Goal: Use online tool/utility

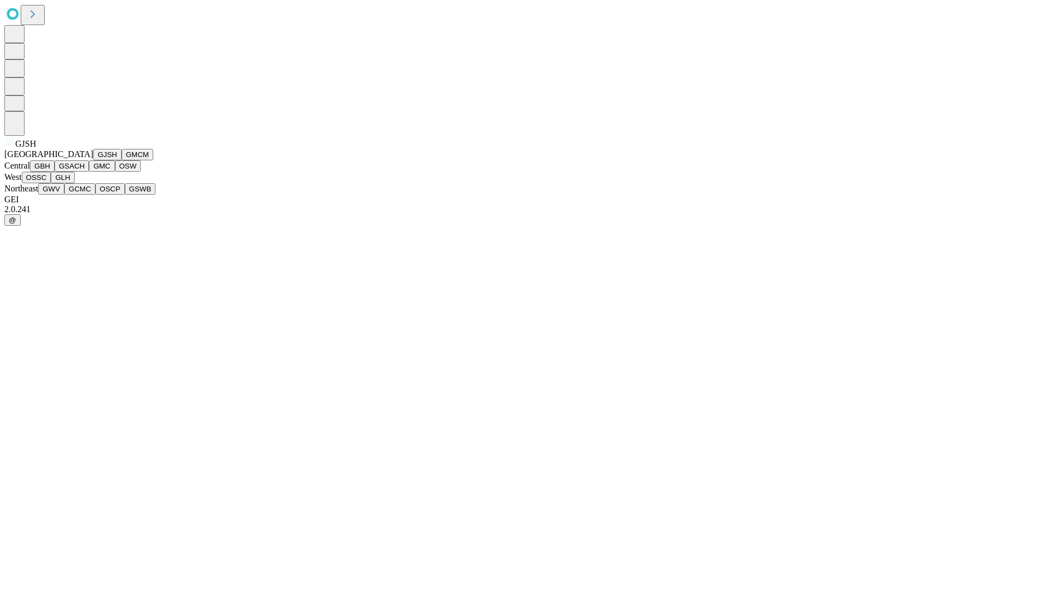
click at [93, 160] on button "GJSH" at bounding box center [107, 154] width 28 height 11
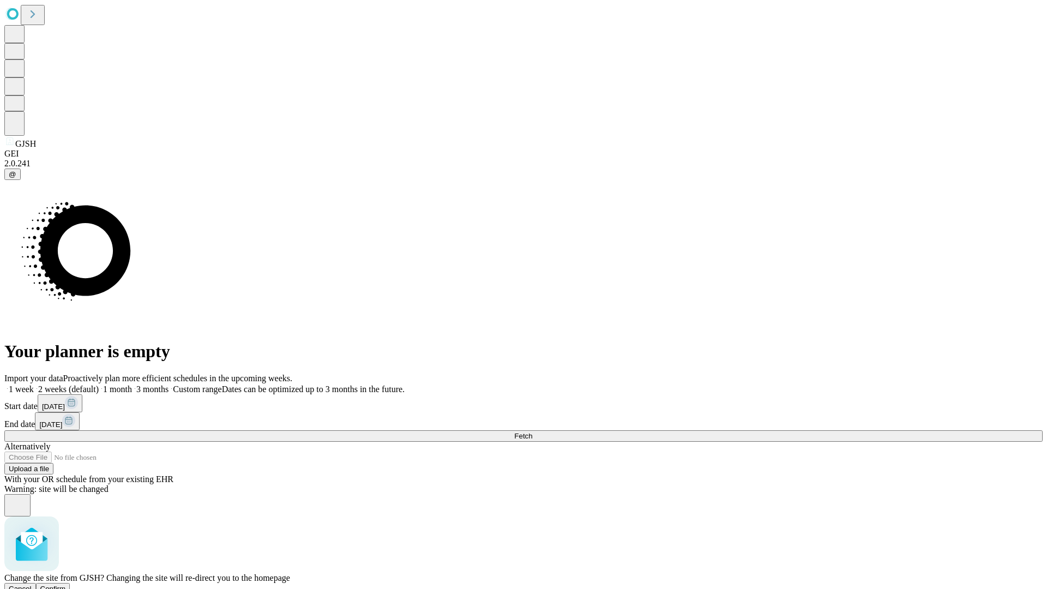
click at [66, 584] on span "Confirm" at bounding box center [53, 588] width 26 height 8
click at [132, 384] on label "1 month" at bounding box center [115, 388] width 33 height 9
click at [532, 432] on span "Fetch" at bounding box center [523, 436] width 18 height 8
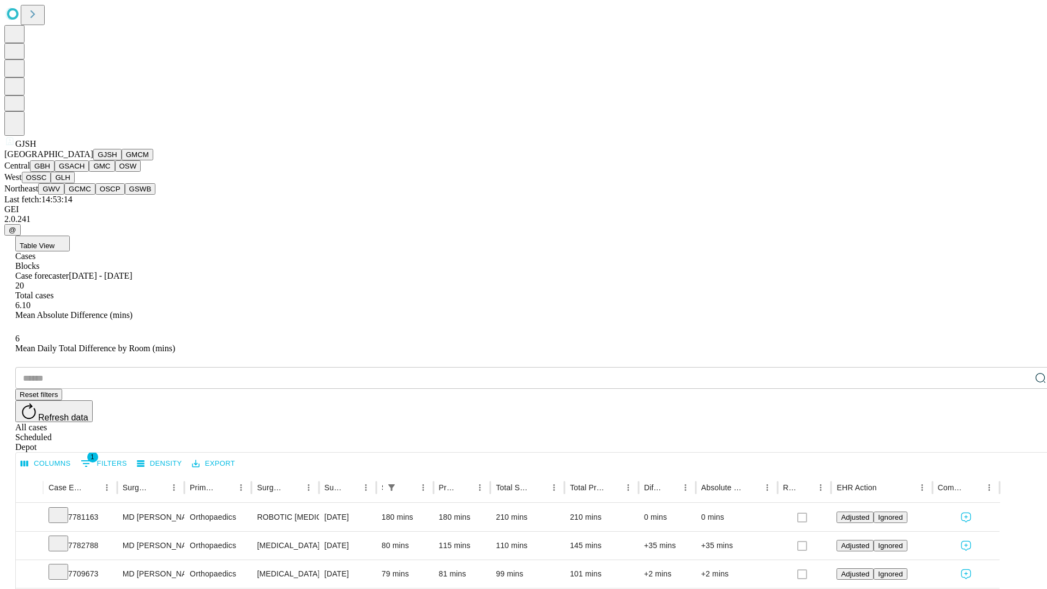
click at [122, 160] on button "GMCM" at bounding box center [138, 154] width 32 height 11
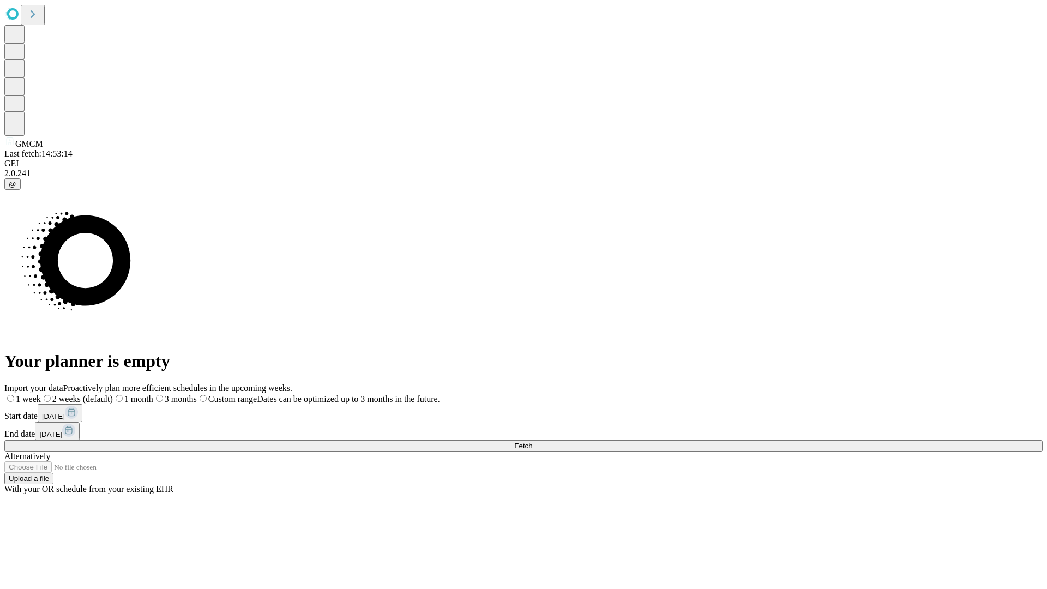
click at [153, 394] on label "1 month" at bounding box center [133, 398] width 40 height 9
click at [532, 442] on span "Fetch" at bounding box center [523, 446] width 18 height 8
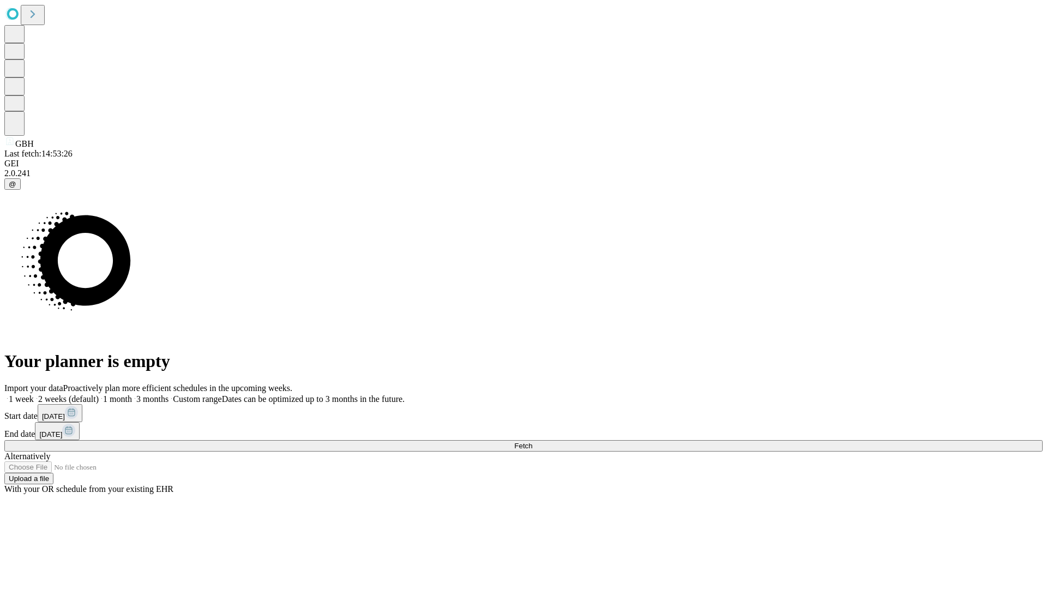
click at [532, 442] on span "Fetch" at bounding box center [523, 446] width 18 height 8
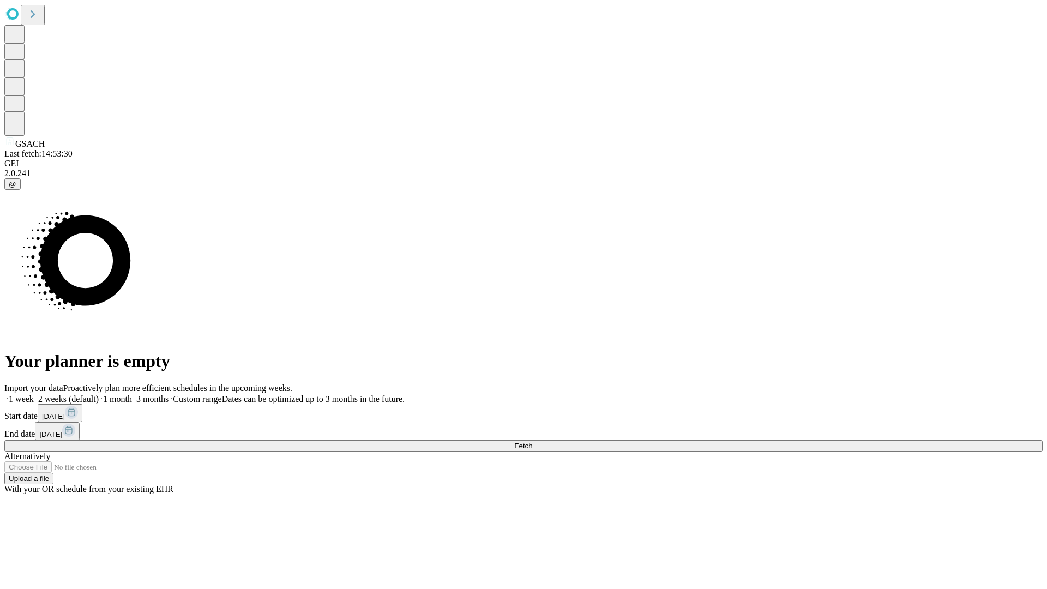
click at [132, 394] on label "1 month" at bounding box center [115, 398] width 33 height 9
click at [532, 442] on span "Fetch" at bounding box center [523, 446] width 18 height 8
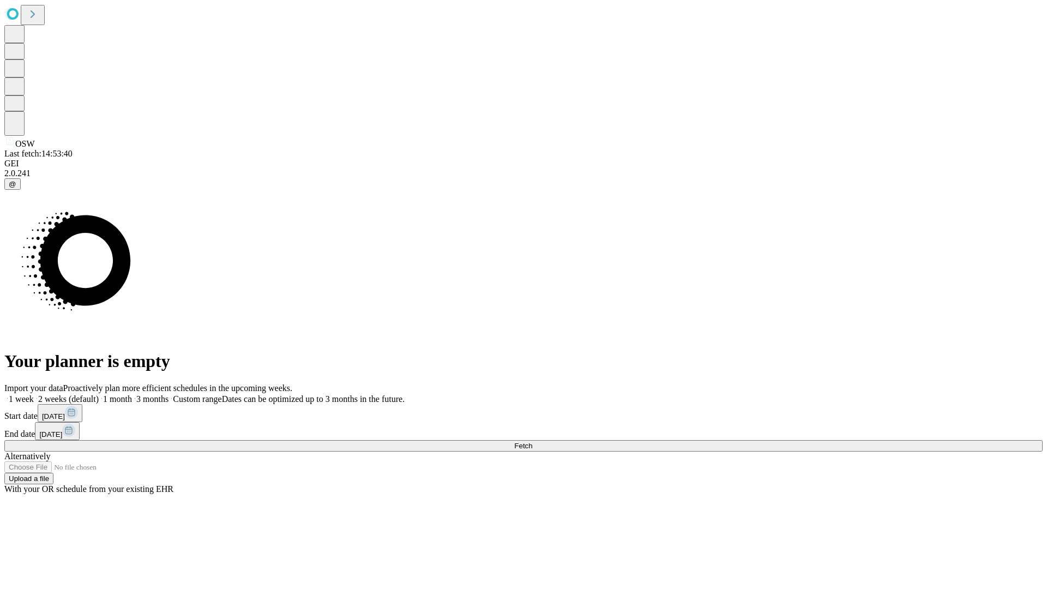
click at [132, 394] on label "1 month" at bounding box center [115, 398] width 33 height 9
click at [532, 442] on span "Fetch" at bounding box center [523, 446] width 18 height 8
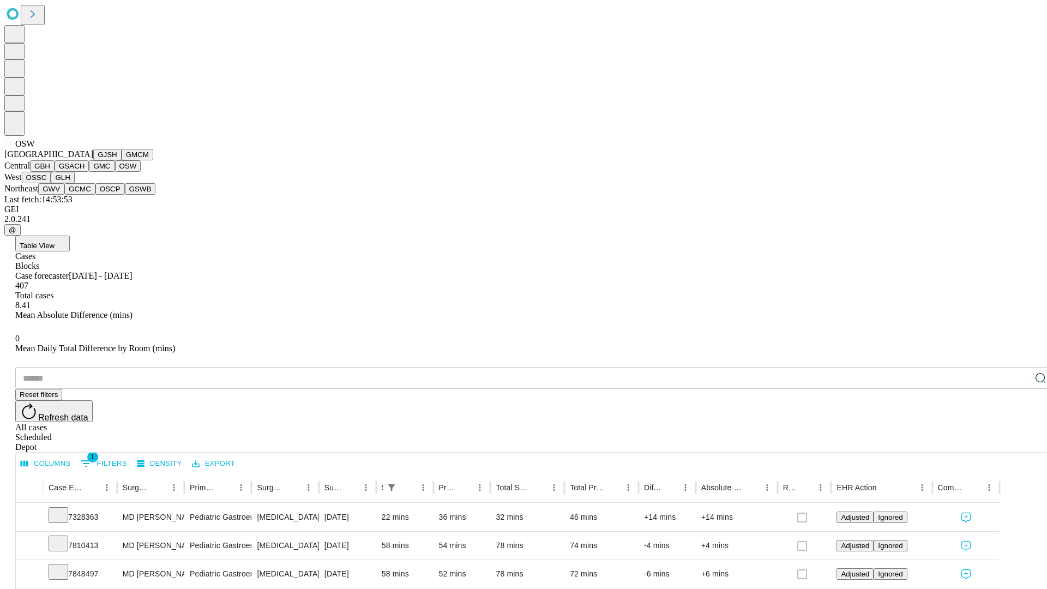
click at [51, 183] on button "OSSC" at bounding box center [36, 177] width 29 height 11
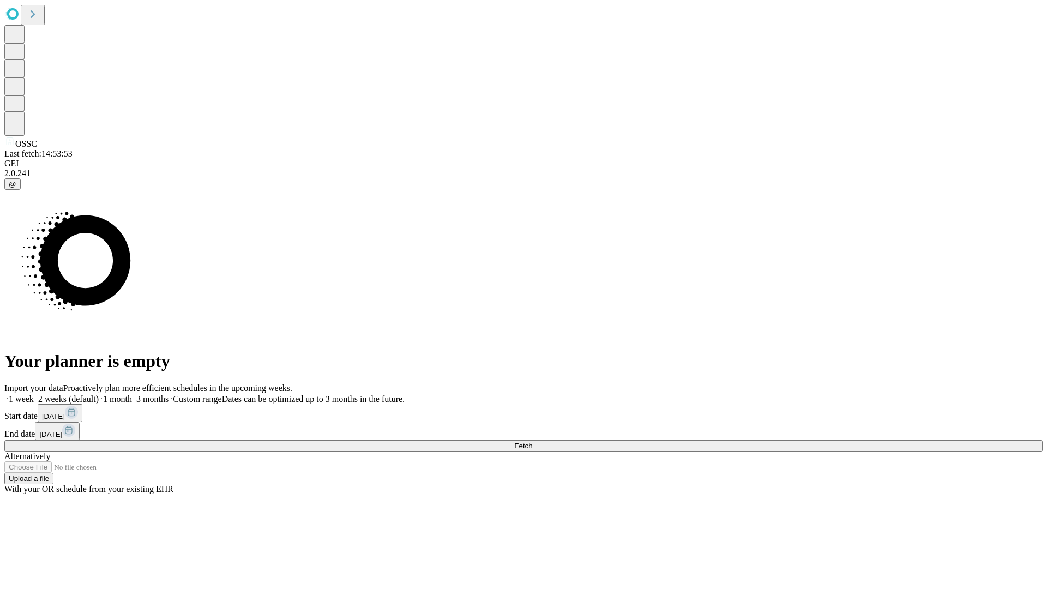
click at [132, 394] on label "1 month" at bounding box center [115, 398] width 33 height 9
click at [532, 442] on span "Fetch" at bounding box center [523, 446] width 18 height 8
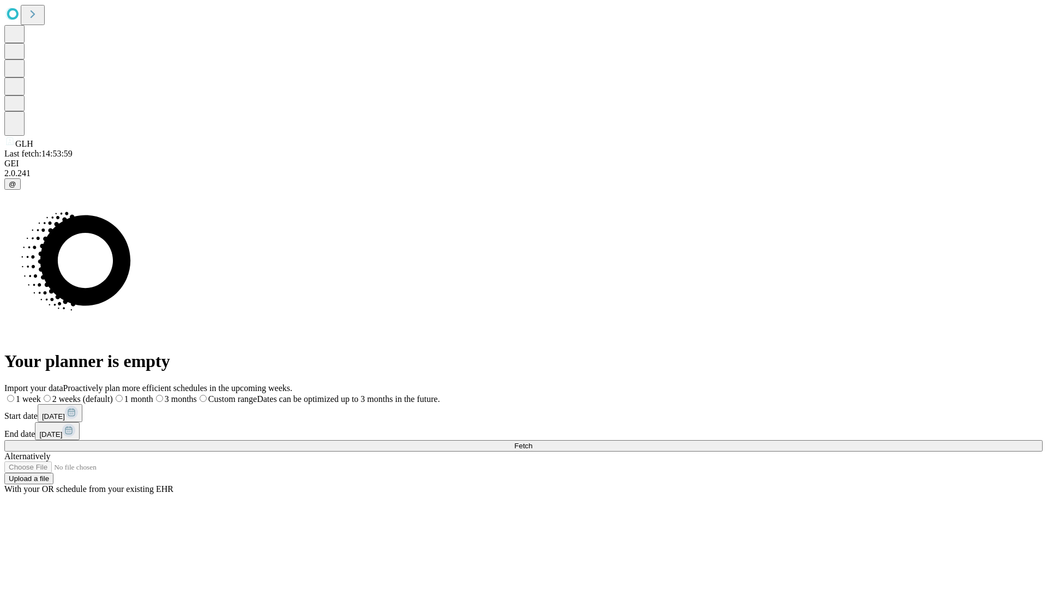
click at [153, 394] on label "1 month" at bounding box center [133, 398] width 40 height 9
click at [532, 442] on span "Fetch" at bounding box center [523, 446] width 18 height 8
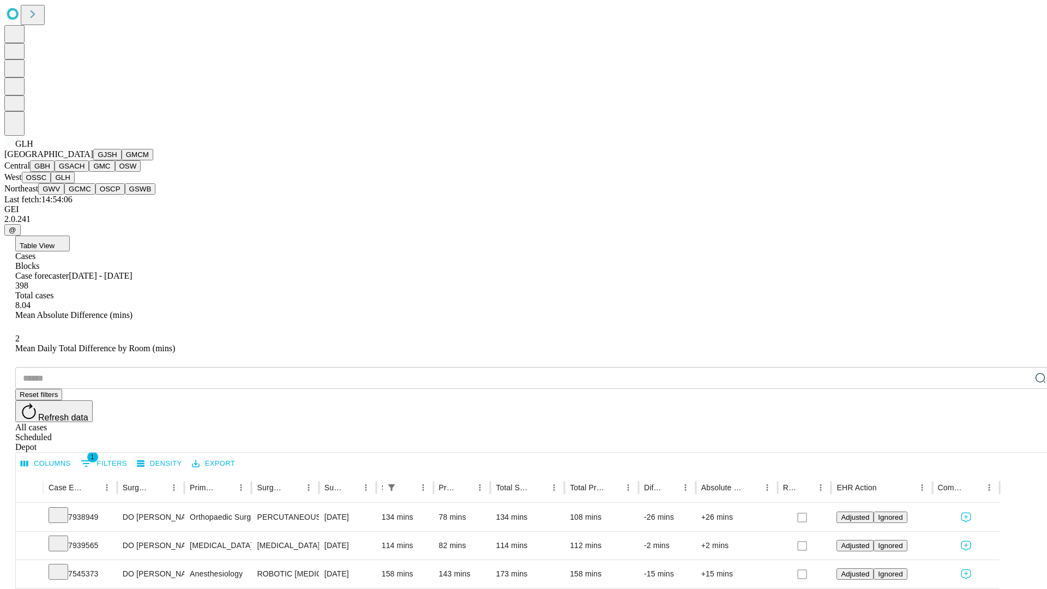
click at [64, 195] on button "GWV" at bounding box center [51, 188] width 26 height 11
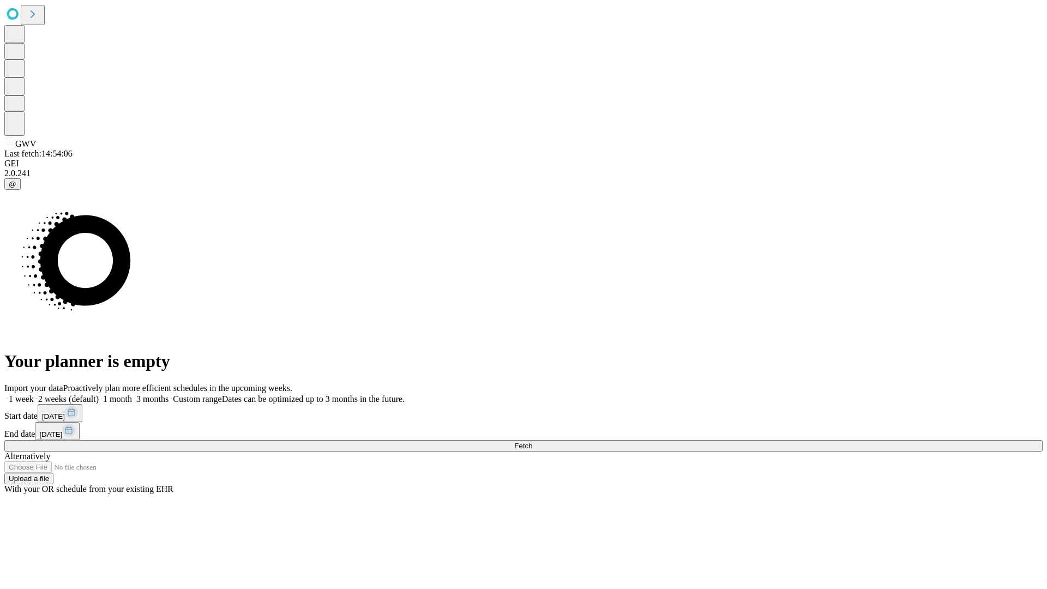
click at [132, 394] on label "1 month" at bounding box center [115, 398] width 33 height 9
click at [532, 442] on span "Fetch" at bounding box center [523, 446] width 18 height 8
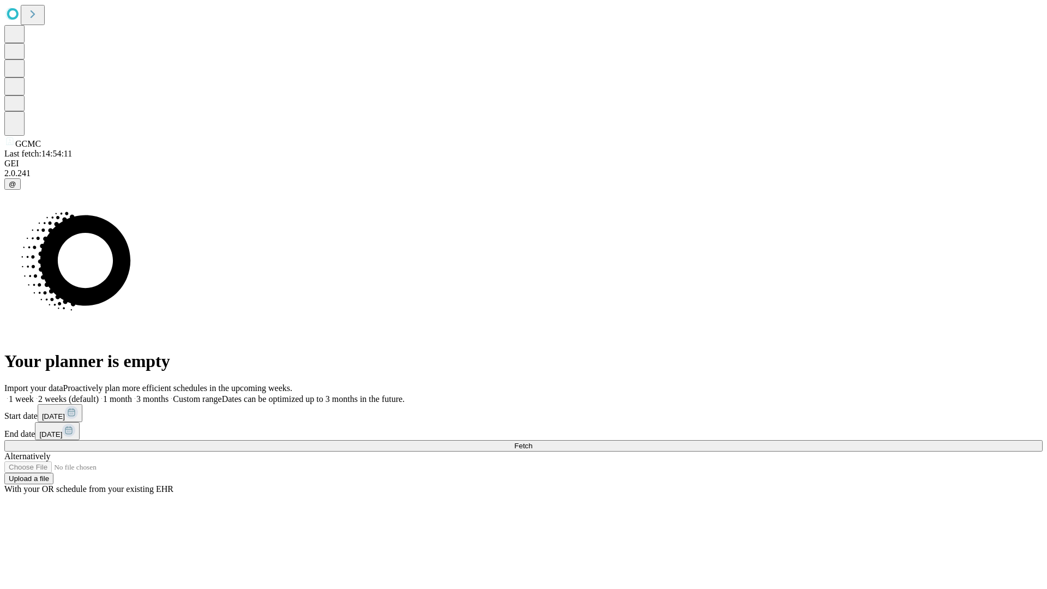
click at [132, 394] on label "1 month" at bounding box center [115, 398] width 33 height 9
click at [532, 442] on span "Fetch" at bounding box center [523, 446] width 18 height 8
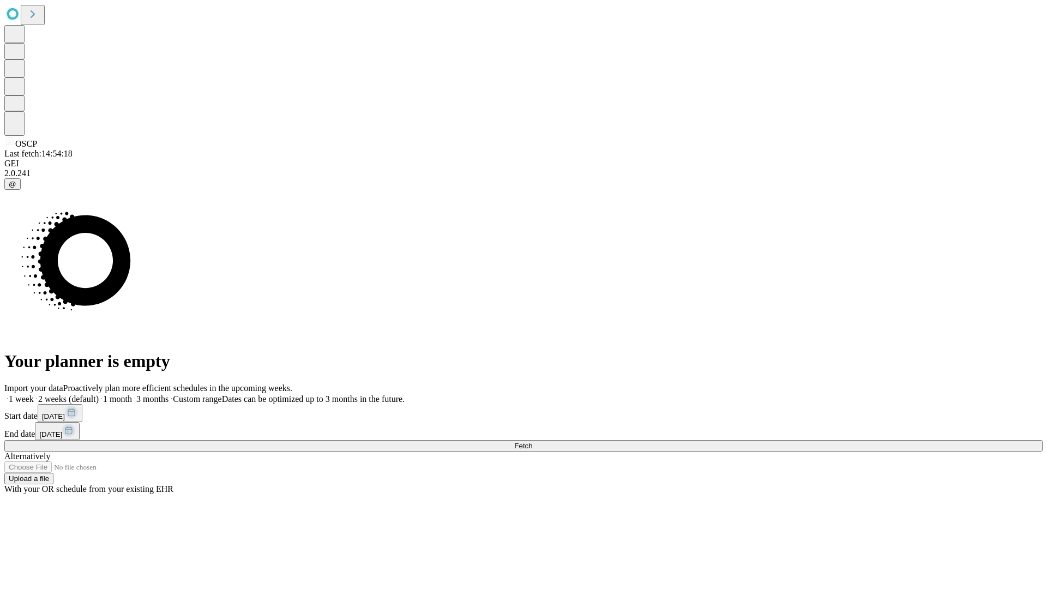
click at [132, 394] on label "1 month" at bounding box center [115, 398] width 33 height 9
click at [532, 442] on span "Fetch" at bounding box center [523, 446] width 18 height 8
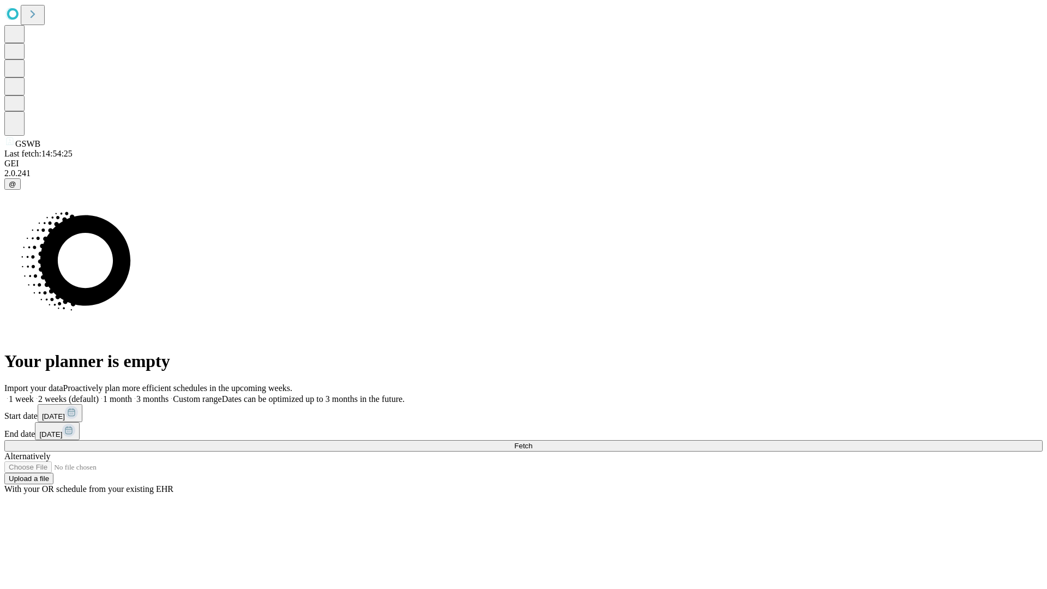
click at [132, 394] on label "1 month" at bounding box center [115, 398] width 33 height 9
click at [532, 442] on span "Fetch" at bounding box center [523, 446] width 18 height 8
